Goal: Task Accomplishment & Management: Manage account settings

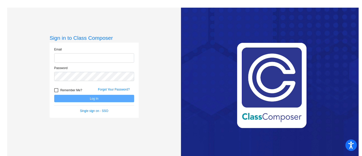
type input "[EMAIL_ADDRESS][PERSON_NAME][DOMAIN_NAME]"
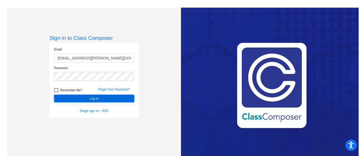
click at [106, 99] on button "Log In" at bounding box center [94, 98] width 80 height 7
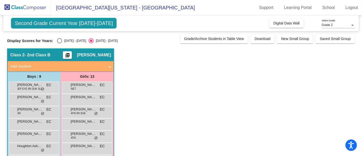
click at [67, 41] on div "[DATE] - [DATE]" at bounding box center [74, 40] width 24 height 5
click at [60, 43] on input "[DATE] - [DATE]" at bounding box center [59, 43] width 0 height 0
radio input "true"
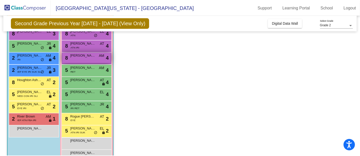
scroll to position [54, 0]
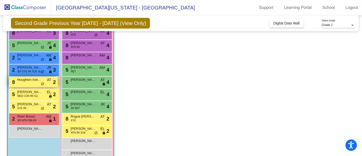
click at [32, 81] on span "Houghton Ashbay" at bounding box center [29, 79] width 25 height 5
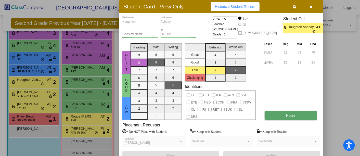
click at [276, 113] on button "Notes" at bounding box center [291, 115] width 52 height 9
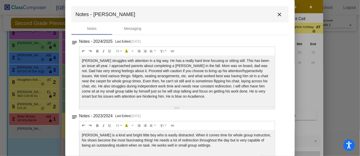
scroll to position [0, 0]
click at [277, 15] on mat-icon "close" at bounding box center [279, 14] width 6 height 6
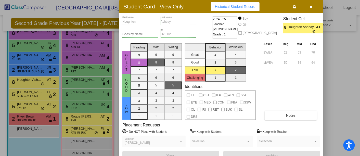
click at [312, 6] on icon "button" at bounding box center [311, 7] width 3 height 4
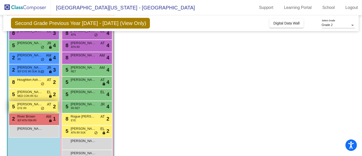
click at [35, 106] on div "5 [PERSON_NAME] EYE IRI AT lock do_not_disturb_alt 2" at bounding box center [33, 106] width 49 height 10
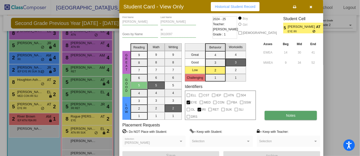
click at [284, 118] on button "Notes" at bounding box center [291, 115] width 52 height 9
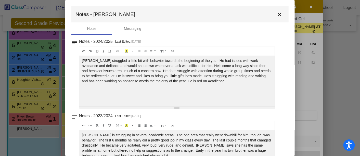
click at [278, 15] on mat-icon "close" at bounding box center [279, 14] width 6 height 6
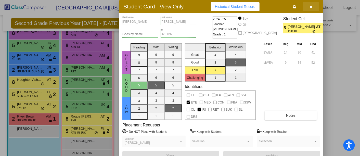
click at [313, 7] on button "button" at bounding box center [311, 6] width 16 height 9
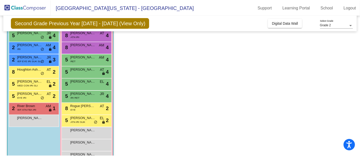
scroll to position [64, 0]
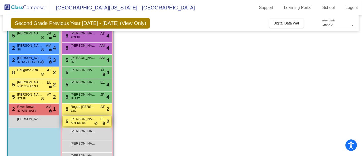
click at [85, 121] on span "ATN IRI SUK" at bounding box center [78, 123] width 15 height 4
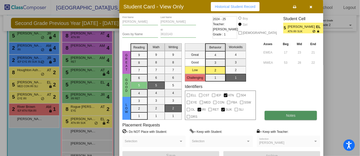
click at [276, 114] on button "Notes" at bounding box center [291, 115] width 52 height 9
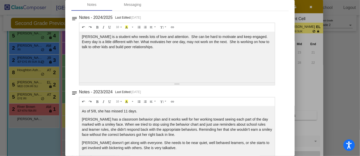
scroll to position [8, 0]
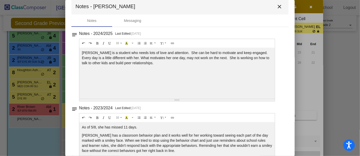
click at [276, 8] on mat-icon "close" at bounding box center [279, 7] width 6 height 6
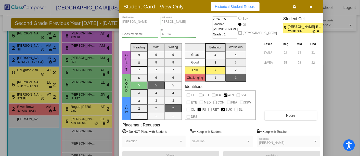
click at [310, 8] on icon "button" at bounding box center [311, 7] width 3 height 4
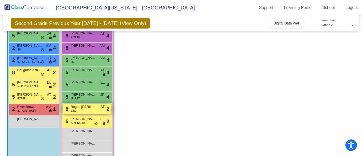
click at [88, 108] on span "Rogue [PERSON_NAME]" at bounding box center [83, 106] width 25 height 5
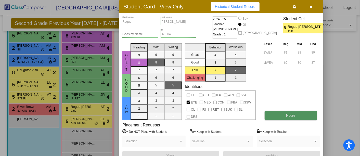
click at [287, 120] on button "Notes" at bounding box center [291, 115] width 52 height 9
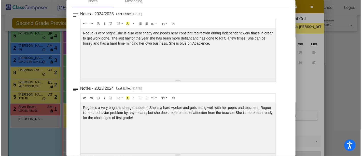
scroll to position [0, 0]
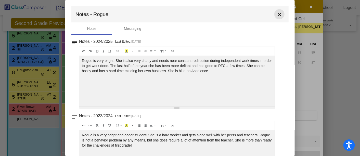
click at [277, 15] on mat-icon "close" at bounding box center [279, 14] width 6 height 6
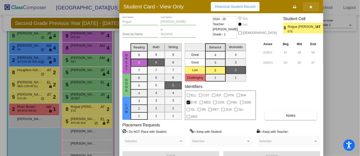
click at [311, 7] on icon "button" at bounding box center [311, 7] width 3 height 4
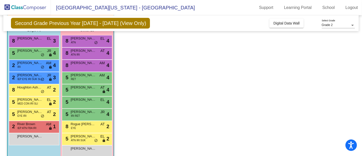
scroll to position [46, 0]
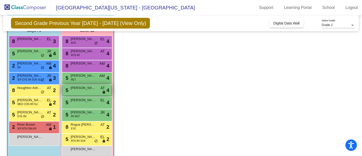
click at [92, 86] on span "[PERSON_NAME]" at bounding box center [83, 87] width 25 height 5
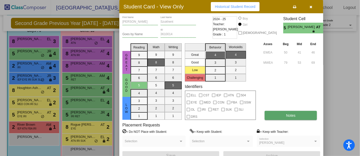
click at [304, 113] on button "Notes" at bounding box center [291, 115] width 52 height 9
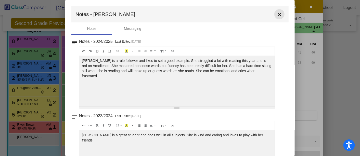
click at [277, 15] on mat-icon "close" at bounding box center [279, 14] width 6 height 6
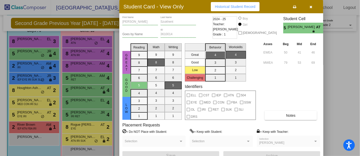
click at [313, 5] on button "button" at bounding box center [311, 6] width 16 height 9
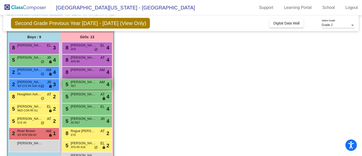
scroll to position [40, 0]
